Goal: Complete application form

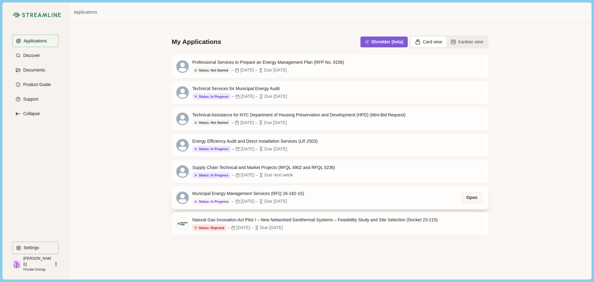
click at [220, 202] on div "Status: In Progress" at bounding box center [212, 202] width 34 height 4
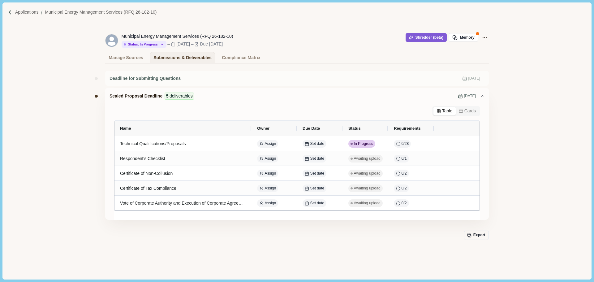
click at [545, 42] on div "Municipal Energy Management Services (RFQ 26-182-10) Status: In Progress Status…" at bounding box center [296, 42] width 589 height 41
click at [33, 12] on p "Applications" at bounding box center [27, 12] width 24 height 6
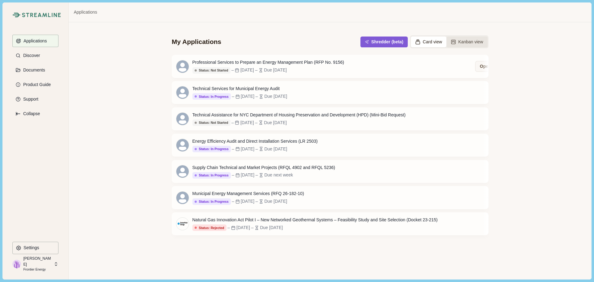
click at [468, 40] on button "Kanban view" at bounding box center [466, 42] width 41 height 11
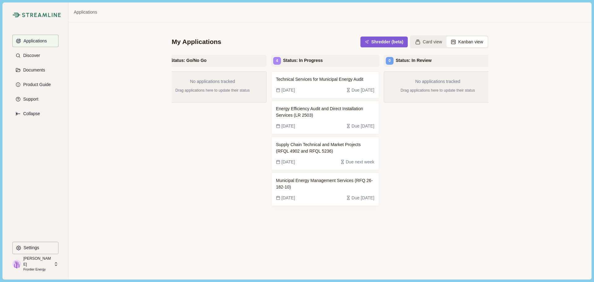
scroll to position [0, 190]
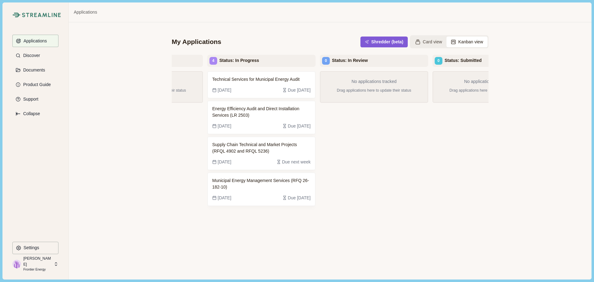
click at [306, 268] on div "Technical Services for Municipal Energy Audit [DATE] Due [DATE] Energy Efficien…" at bounding box center [261, 169] width 108 height 197
click at [262, 190] on div "[DATE] Due [DATE]" at bounding box center [261, 195] width 98 height 11
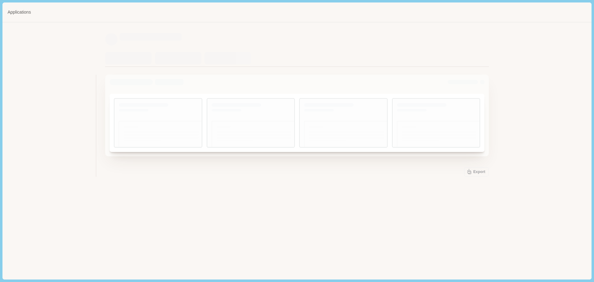
click at [423, 138] on div at bounding box center [440, 134] width 87 height 27
click at [423, 138] on div "Export" at bounding box center [297, 143] width 384 height 144
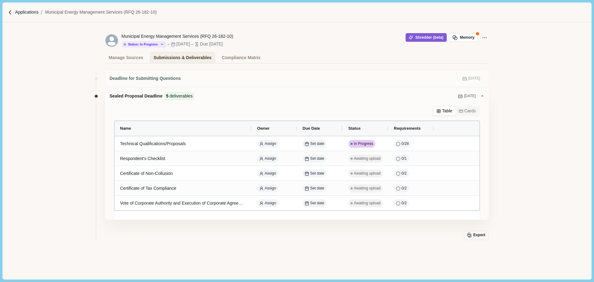
click at [36, 12] on p "Applications" at bounding box center [27, 12] width 24 height 6
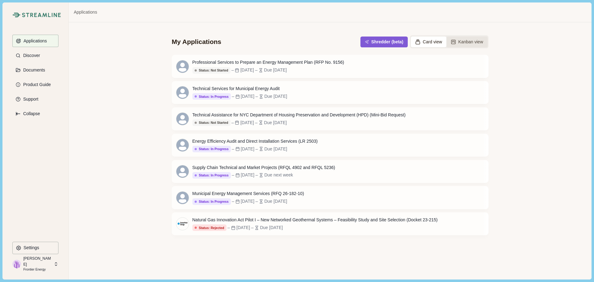
click at [460, 41] on button "Kanban view" at bounding box center [466, 42] width 41 height 11
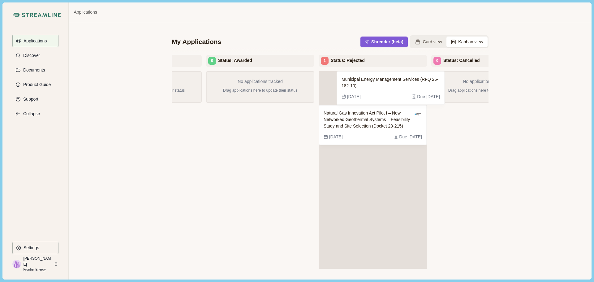
scroll to position [0, 530]
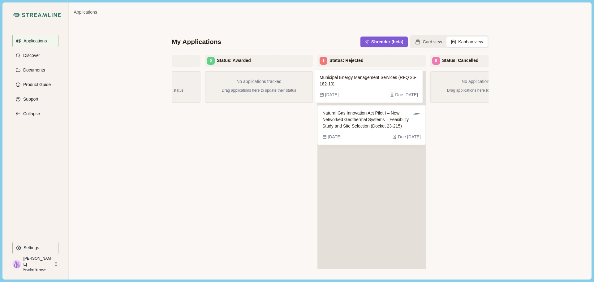
click at [340, 79] on div "Natural Gas Innovation Act Pilot I – New Networked Geothermal Systems – Feasibi…" at bounding box center [371, 169] width 108 height 197
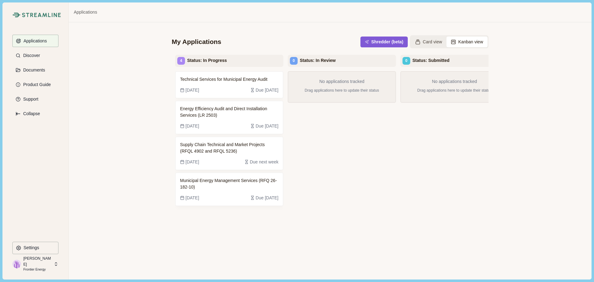
scroll to position [0, 221]
click at [217, 186] on span "Municipal Energy Management Services (RFQ 26-182-10)" at bounding box center [230, 183] width 98 height 13
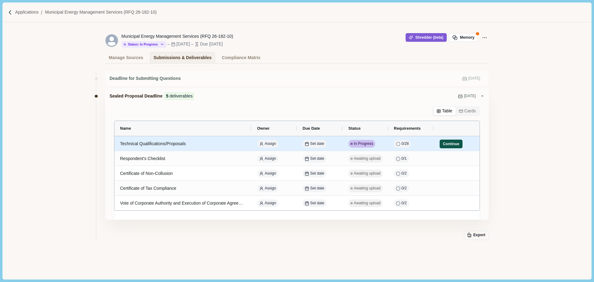
click at [458, 144] on button "Continue" at bounding box center [451, 144] width 23 height 9
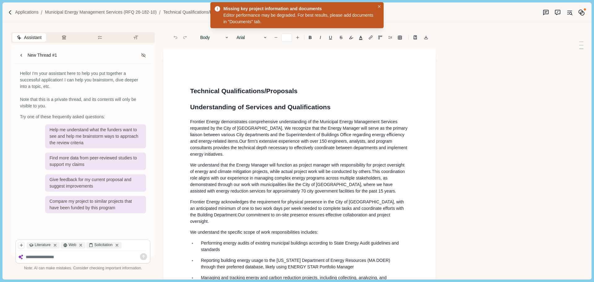
type input "**"
click at [35, 8] on div "Applications Municipal Energy Management Services (RFQ 26-182-10) Technical Qua…" at bounding box center [296, 12] width 589 height 20
click at [35, 11] on p "Applications" at bounding box center [27, 12] width 24 height 6
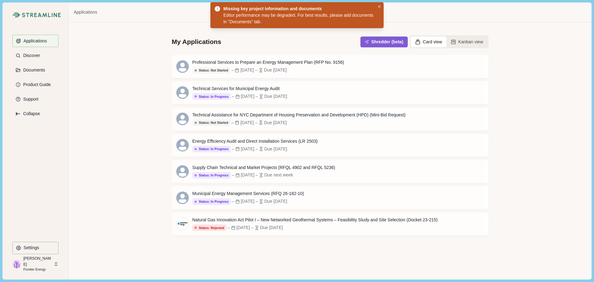
drag, startPoint x: 314, startPoint y: 195, endPoint x: 270, endPoint y: 253, distance: 72.6
click at [270, 253] on div "My Applications Shredder (beta) Card view Kanban view Professional Services to …" at bounding box center [330, 150] width 522 height 257
click at [459, 45] on button "Kanban view" at bounding box center [466, 42] width 41 height 11
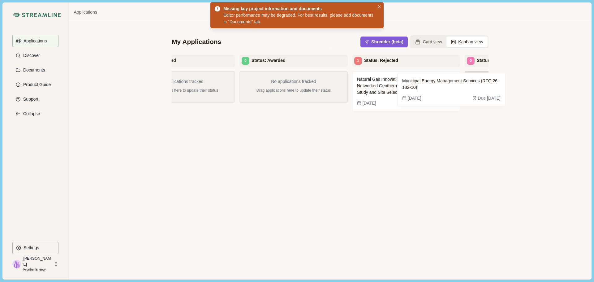
scroll to position [0, 502]
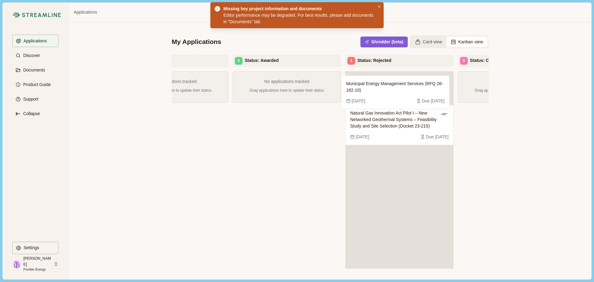
drag, startPoint x: 435, startPoint y: 188, endPoint x: 382, endPoint y: 92, distance: 110.3
click at [382, 92] on div "2 Status: Not Started Professional Services to Prepare an Energy Management Pla…" at bounding box center [330, 178] width 317 height 247
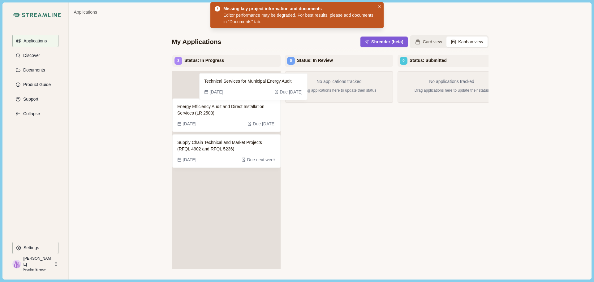
scroll to position [0, 223]
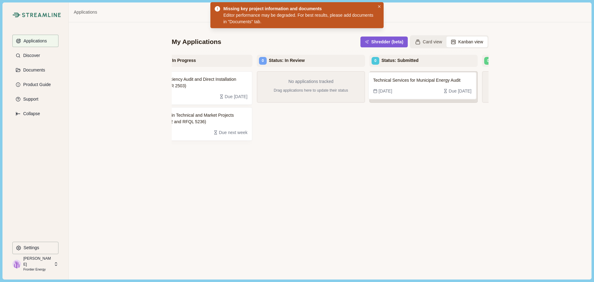
drag, startPoint x: 221, startPoint y: 84, endPoint x: 419, endPoint y: 85, distance: 197.7
click at [419, 85] on div "2 Status: Not Started Professional Services to Prepare an Energy Management Pla…" at bounding box center [330, 175] width 317 height 241
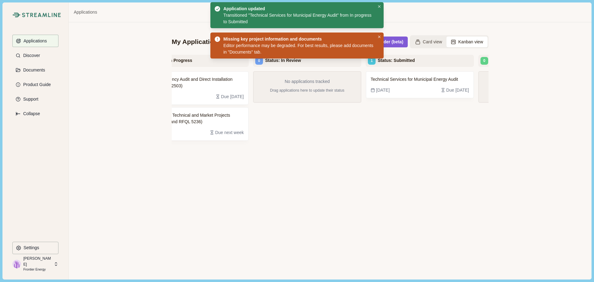
drag, startPoint x: 299, startPoint y: 268, endPoint x: 256, endPoint y: 266, distance: 43.3
click at [256, 266] on div "No applications tracked Drag applications here to update their status" at bounding box center [307, 169] width 108 height 197
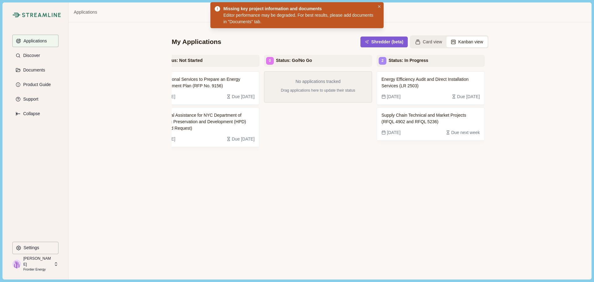
scroll to position [0, 0]
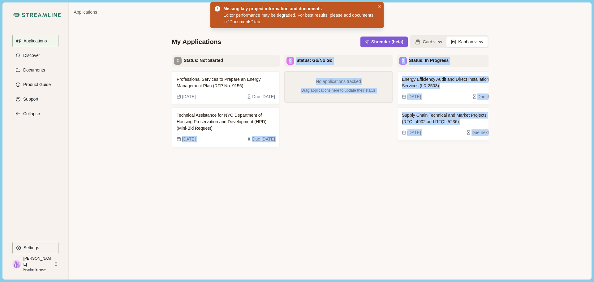
drag, startPoint x: 272, startPoint y: 273, endPoint x: 167, endPoint y: 264, distance: 105.2
click at [165, 266] on div "My Applications Shredder (beta) Card view Kanban view 2 Status: Not Started Pro…" at bounding box center [330, 150] width 522 height 257
click at [306, 176] on div "No applications tracked Drag applications here to update their status" at bounding box center [338, 169] width 108 height 197
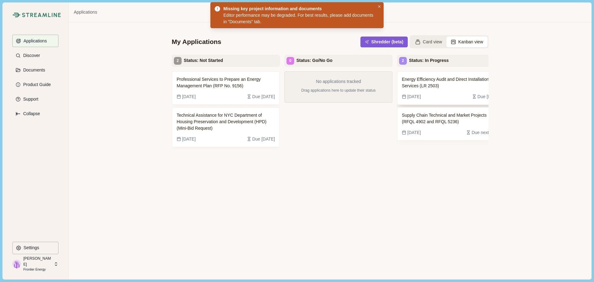
click at [415, 91] on div "[DATE] Due [DATE]" at bounding box center [451, 94] width 98 height 11
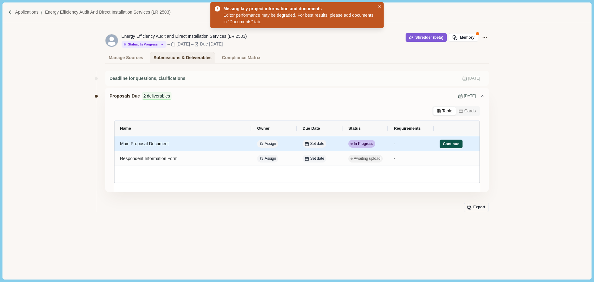
click at [453, 143] on button "Continue" at bounding box center [451, 144] width 23 height 9
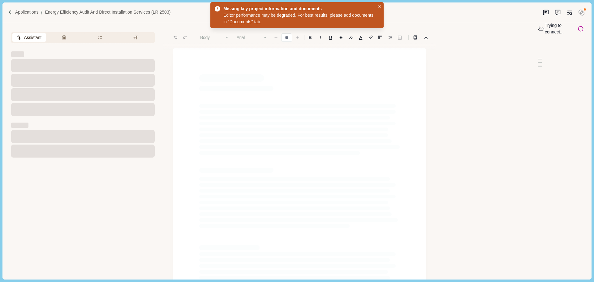
type input "**"
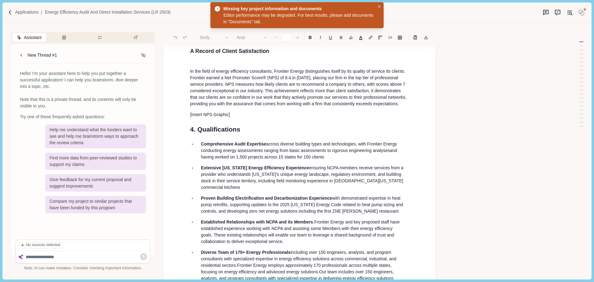
scroll to position [62, 0]
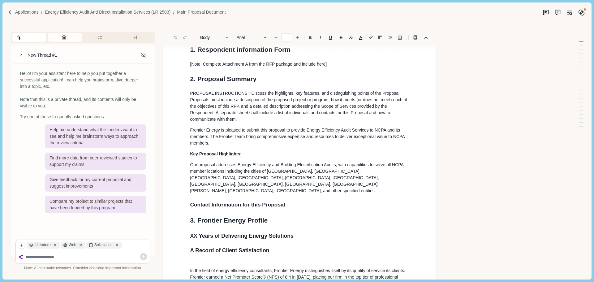
click at [62, 36] on icon "button" at bounding box center [64, 37] width 5 height 5
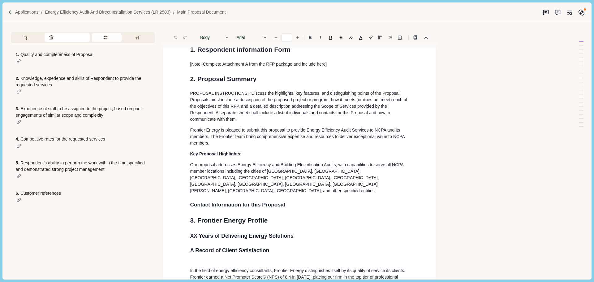
click at [115, 36] on button "Requirements" at bounding box center [107, 37] width 30 height 9
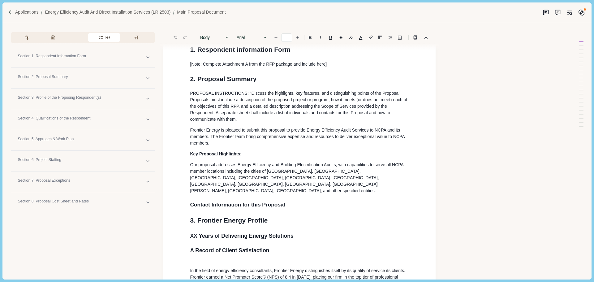
click at [115, 36] on button "Requirements" at bounding box center [104, 37] width 32 height 9
click at [136, 41] on button "Formatting" at bounding box center [138, 37] width 31 height 9
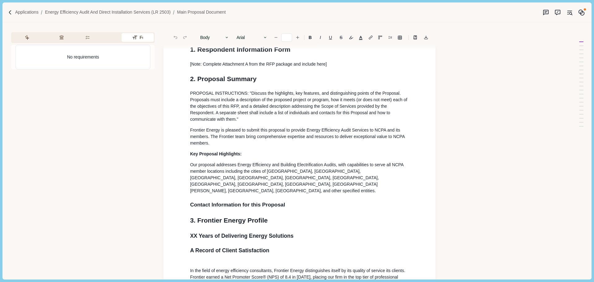
click at [136, 41] on button "Formatting" at bounding box center [138, 37] width 32 height 9
click at [105, 37] on button "Requirements" at bounding box center [98, 37] width 33 height 9
click at [102, 37] on span "Requirements" at bounding box center [102, 37] width 0 height 6
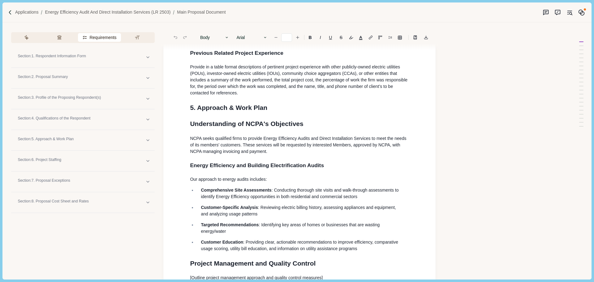
scroll to position [484, 0]
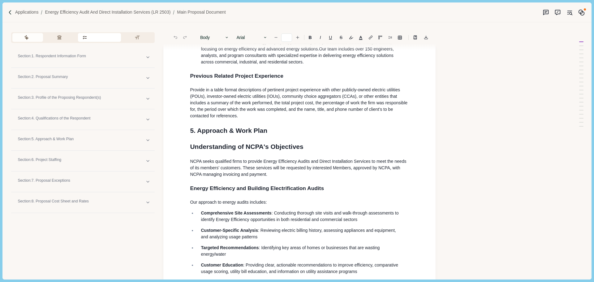
click at [31, 38] on button "Assistant" at bounding box center [27, 37] width 31 height 9
click at [31, 38] on span "Assistant" at bounding box center [31, 37] width 0 height 6
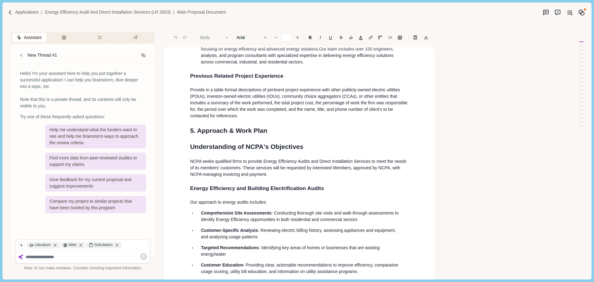
click at [204, 40] on button "Body" at bounding box center [214, 37] width 35 height 9
click at [204, 40] on div "Body Heading 1 Heading 2 Heading 3 Heading 4 Body" at bounding box center [214, 37] width 35 height 9
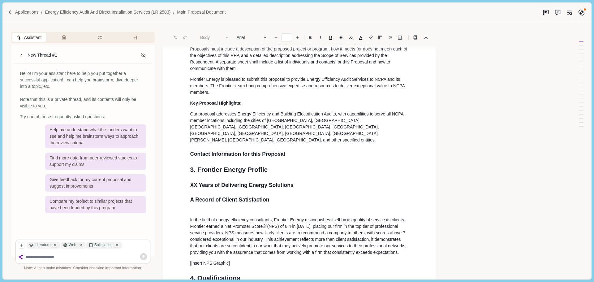
scroll to position [0, 0]
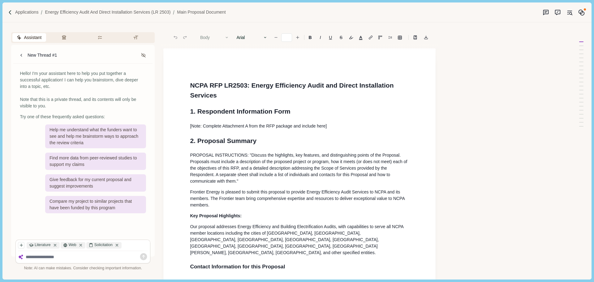
click at [316, 146] on h1 "2. Proposal Summary" at bounding box center [299, 141] width 219 height 10
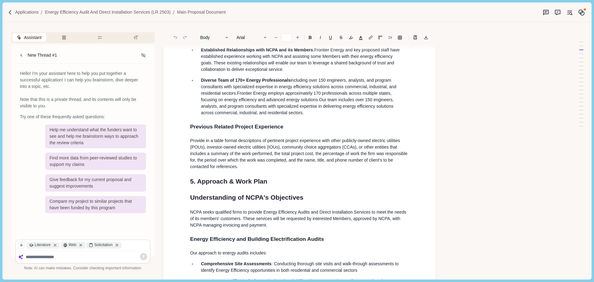
scroll to position [247, 0]
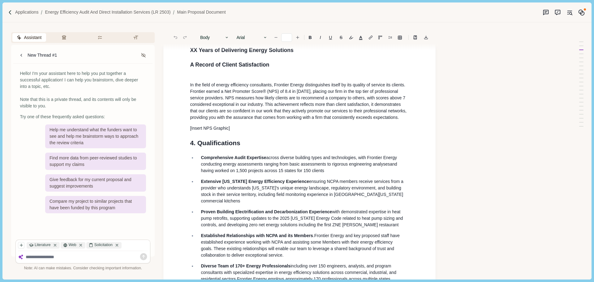
click at [313, 155] on span "across diverse building types and technologies, with Frontier Energy conducting…" at bounding box center [299, 160] width 197 height 11
